Goal: Information Seeking & Learning: Find specific fact

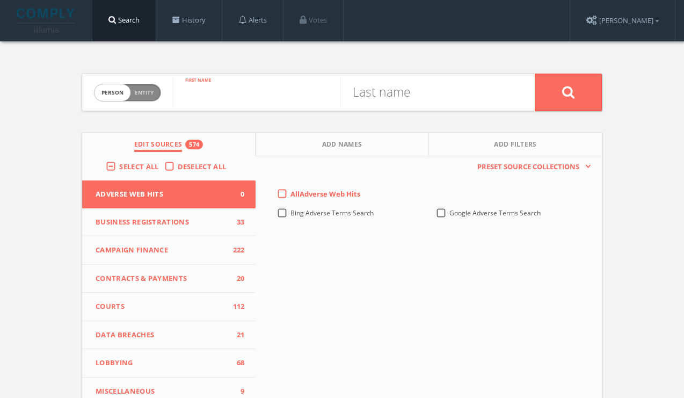
click at [218, 93] on input "text" at bounding box center [256, 92] width 167 height 28
paste input "[PERSON_NAME]"
click at [246, 92] on input "[PERSON_NAME]" at bounding box center [256, 92] width 167 height 28
type input "[PERSON_NAME]"
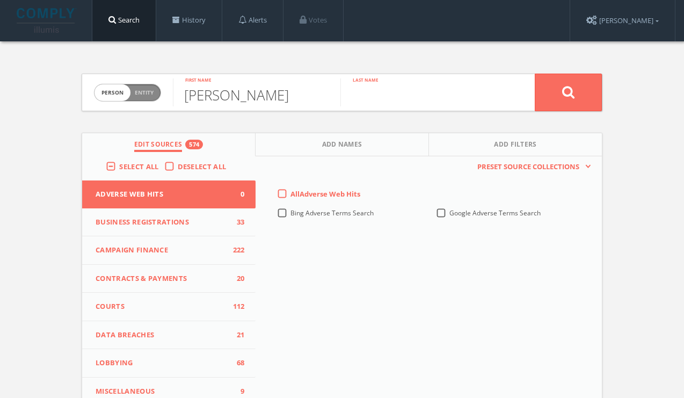
click at [395, 89] on input "text" at bounding box center [423, 92] width 167 height 28
paste input "[PERSON_NAME]"
type input "[PERSON_NAME]"
click at [580, 97] on button at bounding box center [568, 93] width 67 height 38
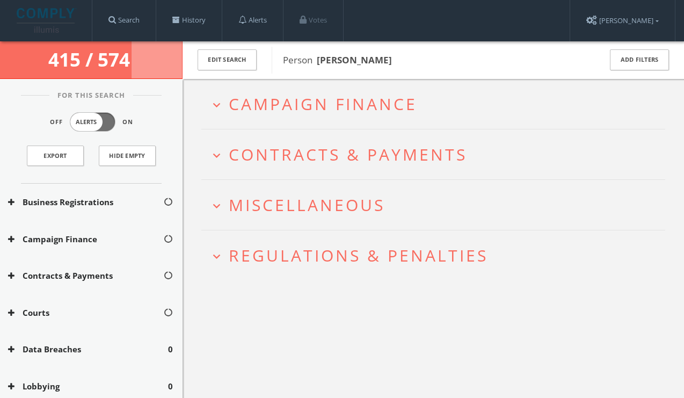
click at [307, 99] on span "Campaign Finance" at bounding box center [323, 104] width 188 height 22
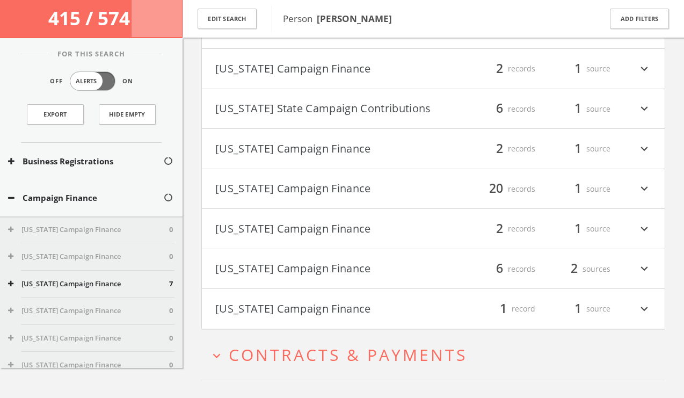
scroll to position [577, 0]
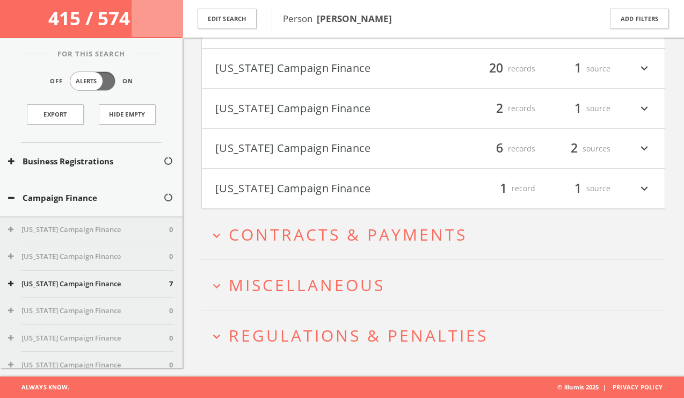
click at [307, 327] on span "Regulations & Penalties" at bounding box center [358, 335] width 259 height 22
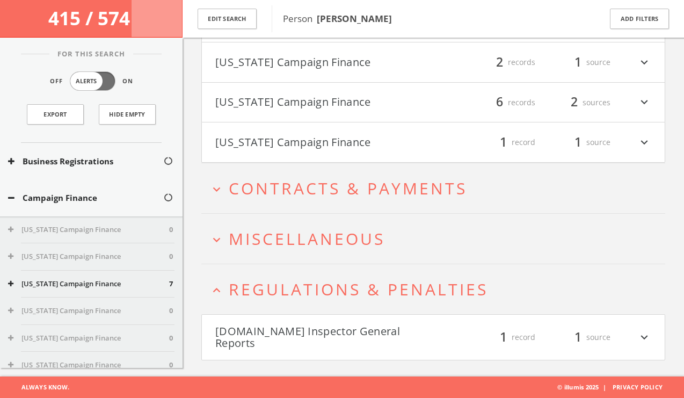
click at [339, 337] on button "[DOMAIN_NAME] Inspector General Reports" at bounding box center [324, 337] width 218 height 24
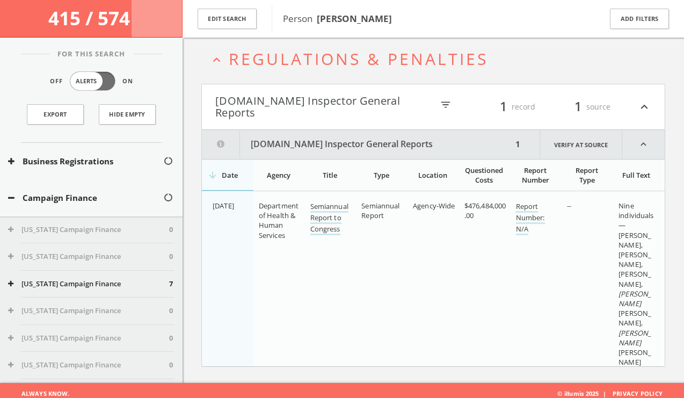
scroll to position [841, 0]
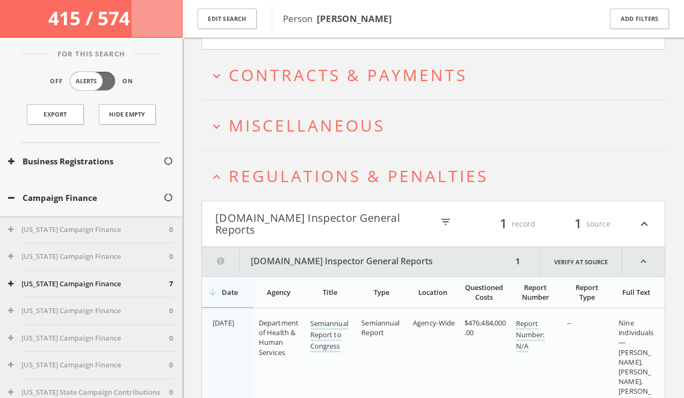
click at [310, 149] on h2 "expand_more Miscellaneous" at bounding box center [433, 125] width 464 height 50
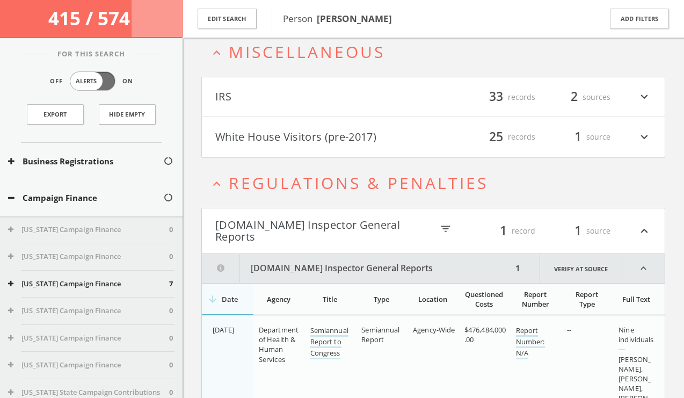
click at [314, 146] on button "White House Visitors (pre-2017)" at bounding box center [324, 137] width 218 height 18
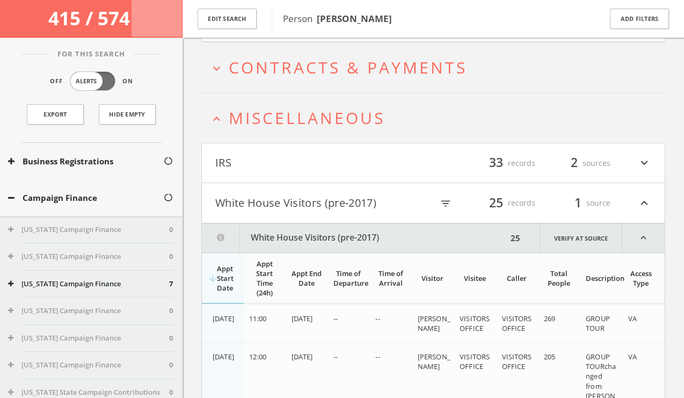
scroll to position [745, 0]
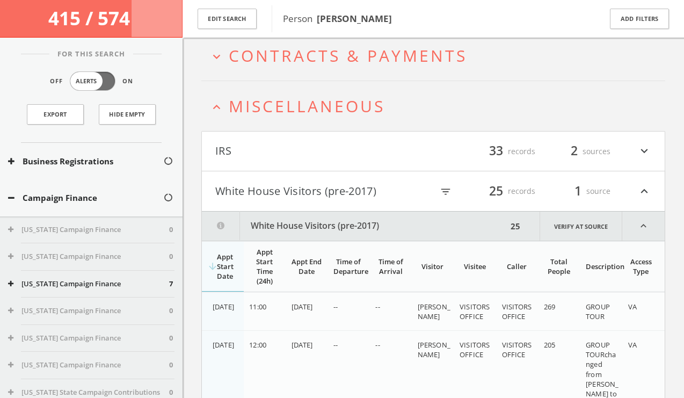
click at [332, 171] on h4 "IRS filter_list 33 records 2 sources expand_more" at bounding box center [433, 152] width 463 height 40
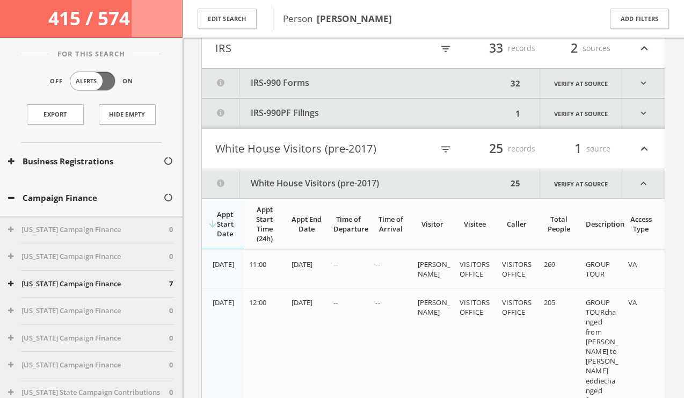
scroll to position [849, 0]
click at [326, 157] on button "White House Visitors (pre-2017)" at bounding box center [323, 148] width 217 height 18
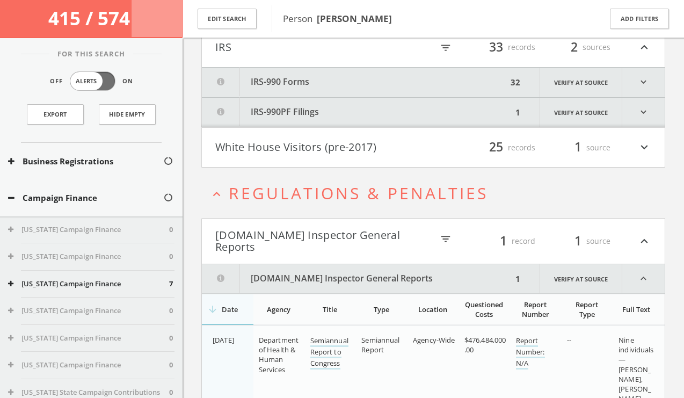
click at [341, 157] on button "White House Visitors (pre-2017)" at bounding box center [324, 148] width 218 height 18
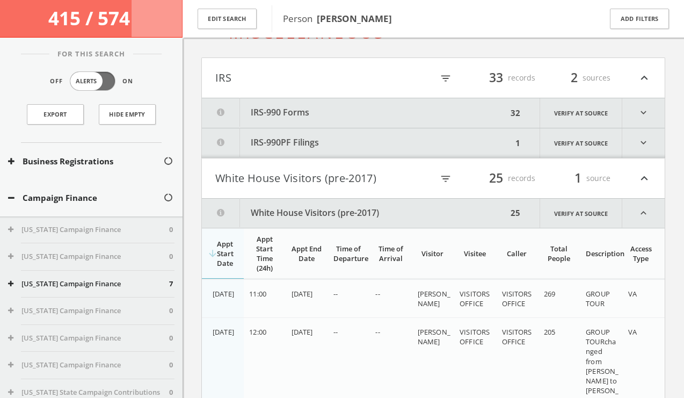
click at [340, 128] on button "IRS-990 Forms" at bounding box center [354, 113] width 305 height 30
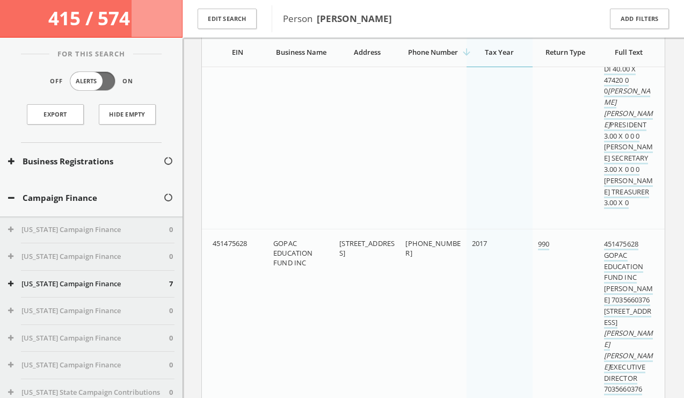
scroll to position [3505, 0]
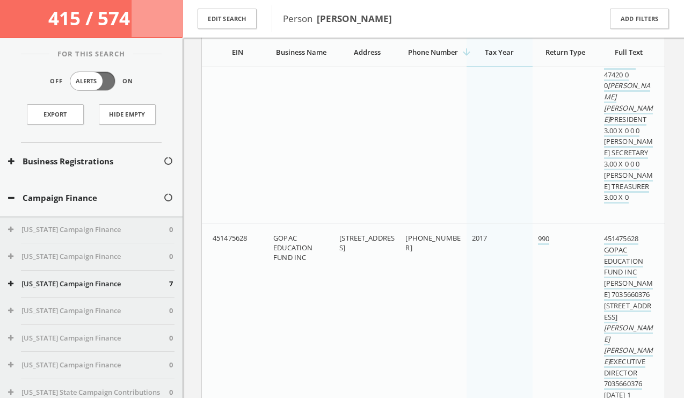
click at [293, 262] on span "GOPAC EDUCATION FUND INC" at bounding box center [292, 247] width 39 height 29
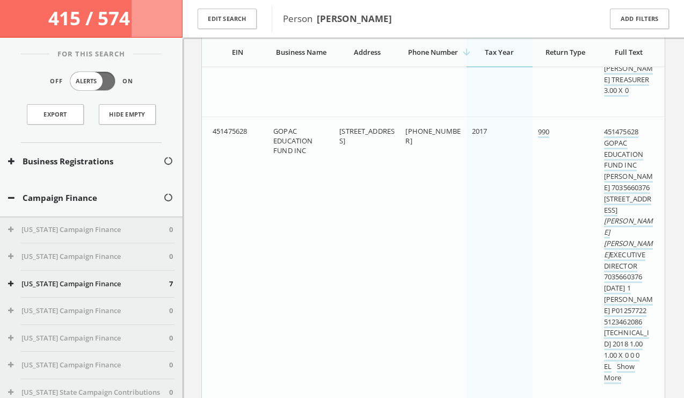
scroll to position [3613, 0]
click at [615, 171] on link "451475628 GOPAC EDUCATION FUND INC [PERSON_NAME] 7035660376 [STREET_ADDRESS] [P…" at bounding box center [628, 249] width 49 height 246
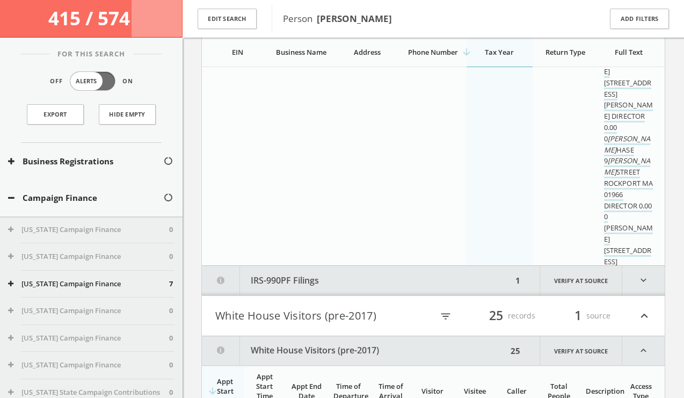
click at [647, 285] on icon "expand_more" at bounding box center [643, 281] width 42 height 30
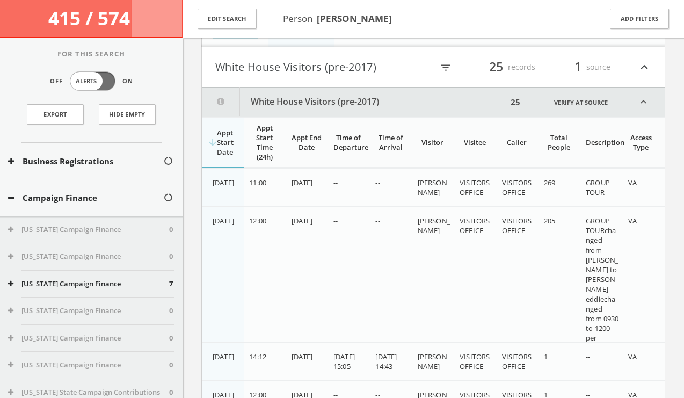
scroll to position [8631, 0]
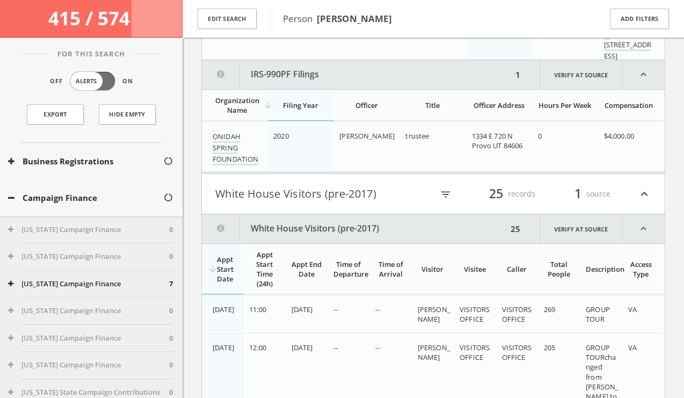
click at [419, 203] on button "White House Visitors (pre-2017)" at bounding box center [323, 194] width 217 height 18
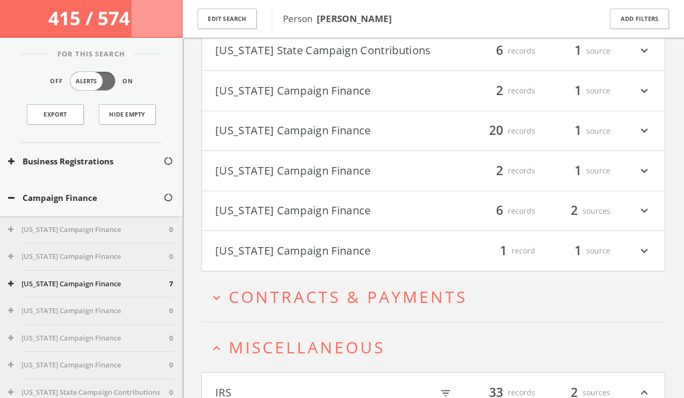
click at [418, 254] on button "[US_STATE] Campaign Finance" at bounding box center [324, 251] width 218 height 18
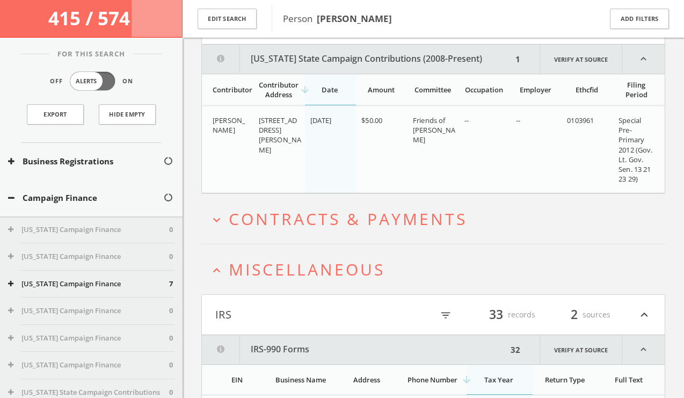
scroll to position [748, 0]
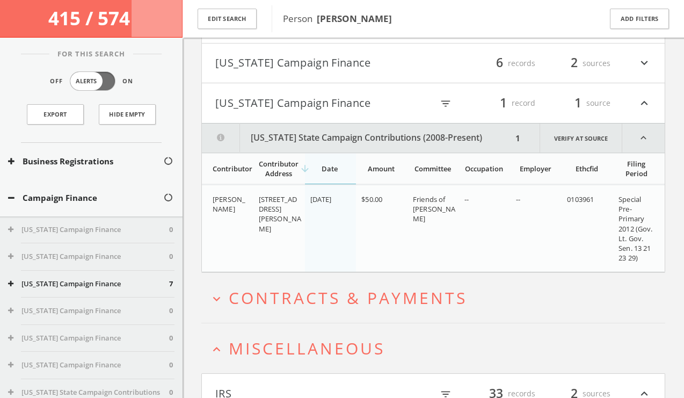
click at [394, 72] on button "[US_STATE] Campaign Finance" at bounding box center [324, 63] width 218 height 18
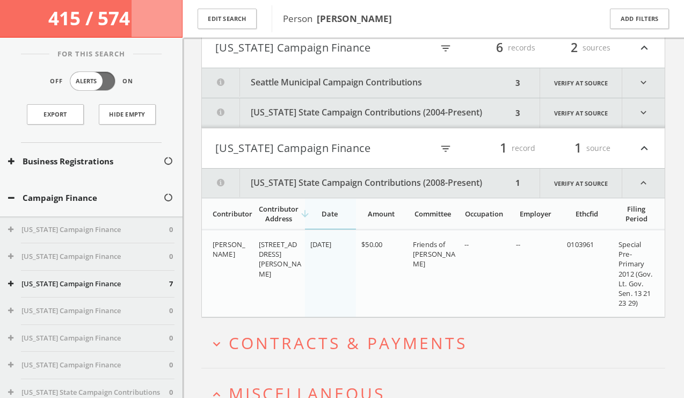
scroll to position [667, 0]
click at [361, 157] on button "[US_STATE] Campaign Finance" at bounding box center [323, 148] width 217 height 18
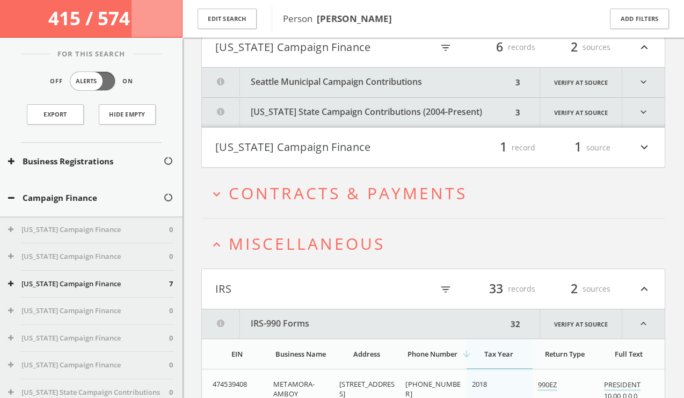
click at [366, 156] on button "[US_STATE] Campaign Finance" at bounding box center [324, 148] width 218 height 18
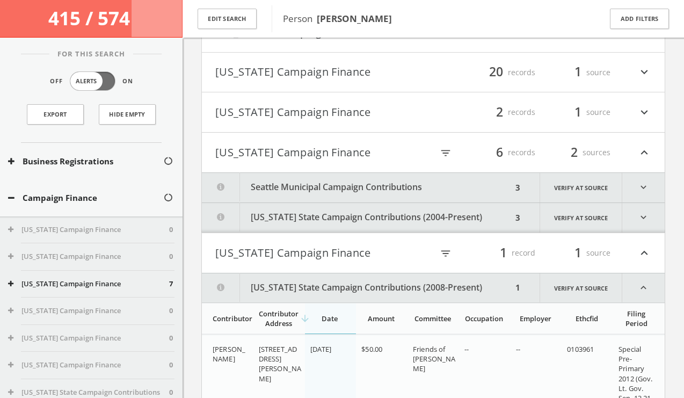
scroll to position [552, 0]
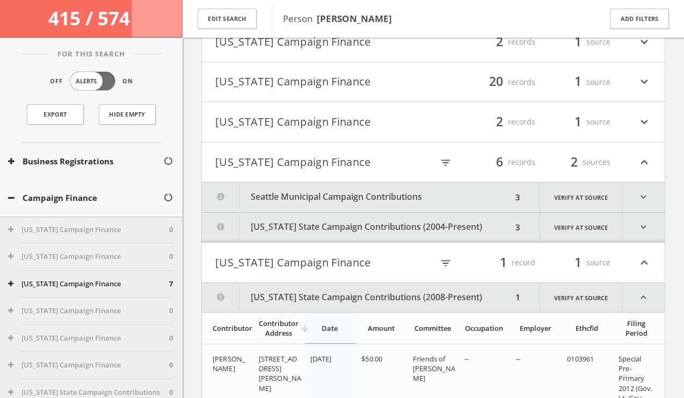
click at [644, 239] on icon "expand_more" at bounding box center [643, 228] width 42 height 30
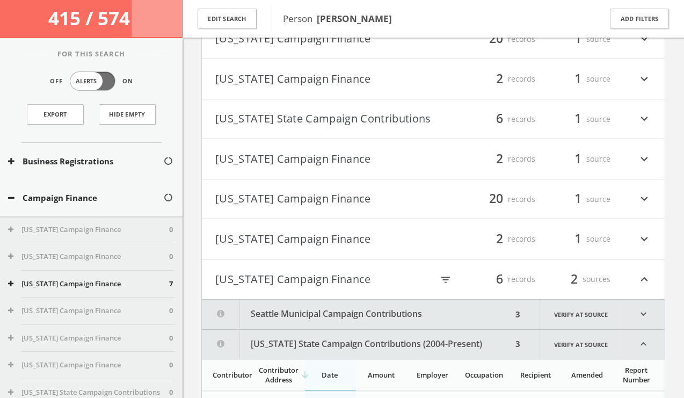
click at [444, 248] on div "filter_list 2 records 1 source expand_more" at bounding box center [542, 239] width 218 height 18
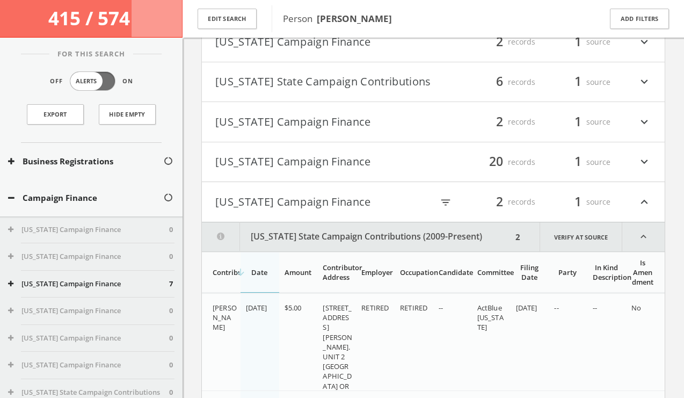
click at [473, 171] on div "20 records" at bounding box center [503, 162] width 64 height 18
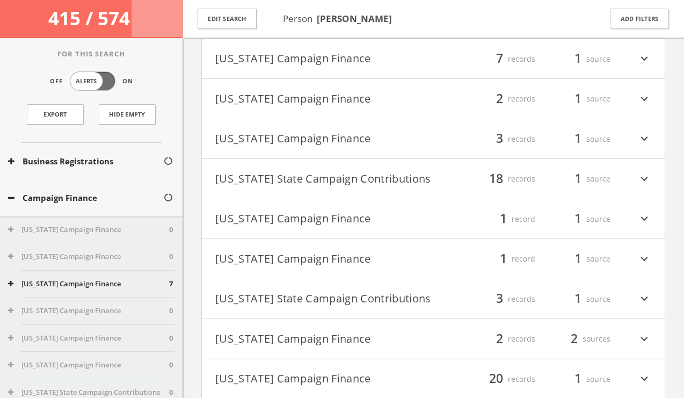
scroll to position [0, 0]
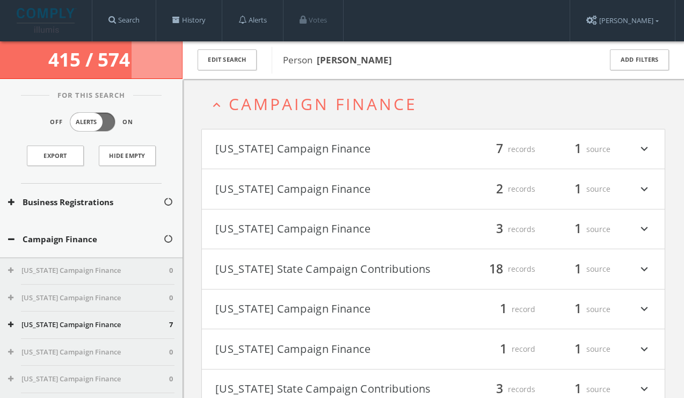
click at [88, 237] on button "Campaign Finance" at bounding box center [85, 239] width 155 height 12
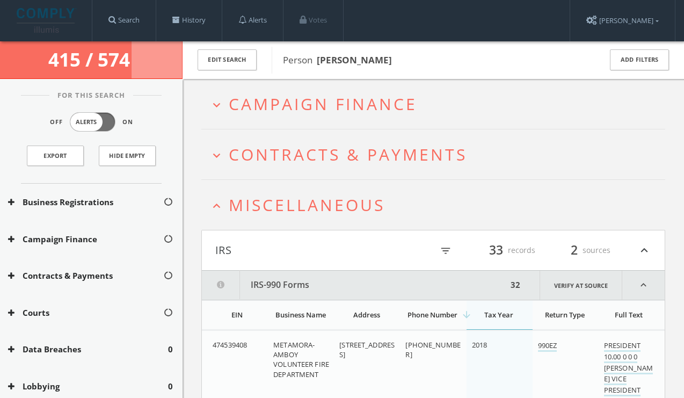
click at [297, 159] on span "Contracts & Payments" at bounding box center [348, 154] width 238 height 22
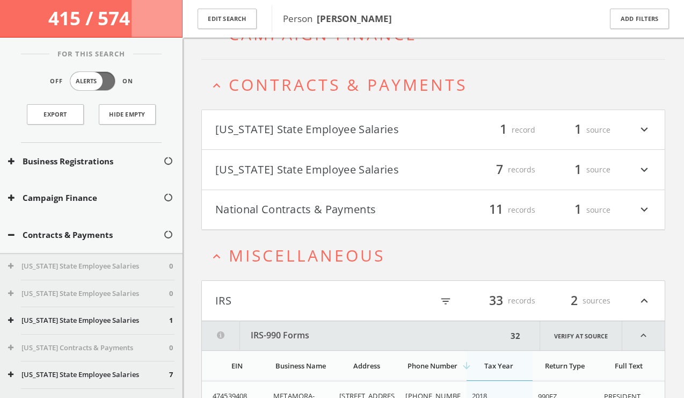
click at [319, 221] on h4 "National Contracts & Payments filter_list 11 records 1 source expand_more" at bounding box center [433, 210] width 463 height 40
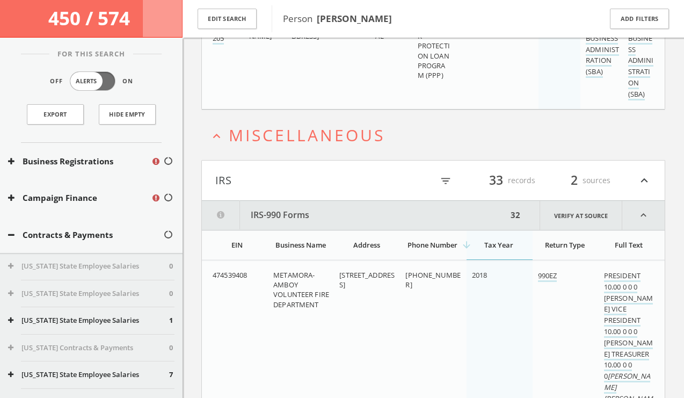
scroll to position [1406, 0]
